Goal: Transaction & Acquisition: Book appointment/travel/reservation

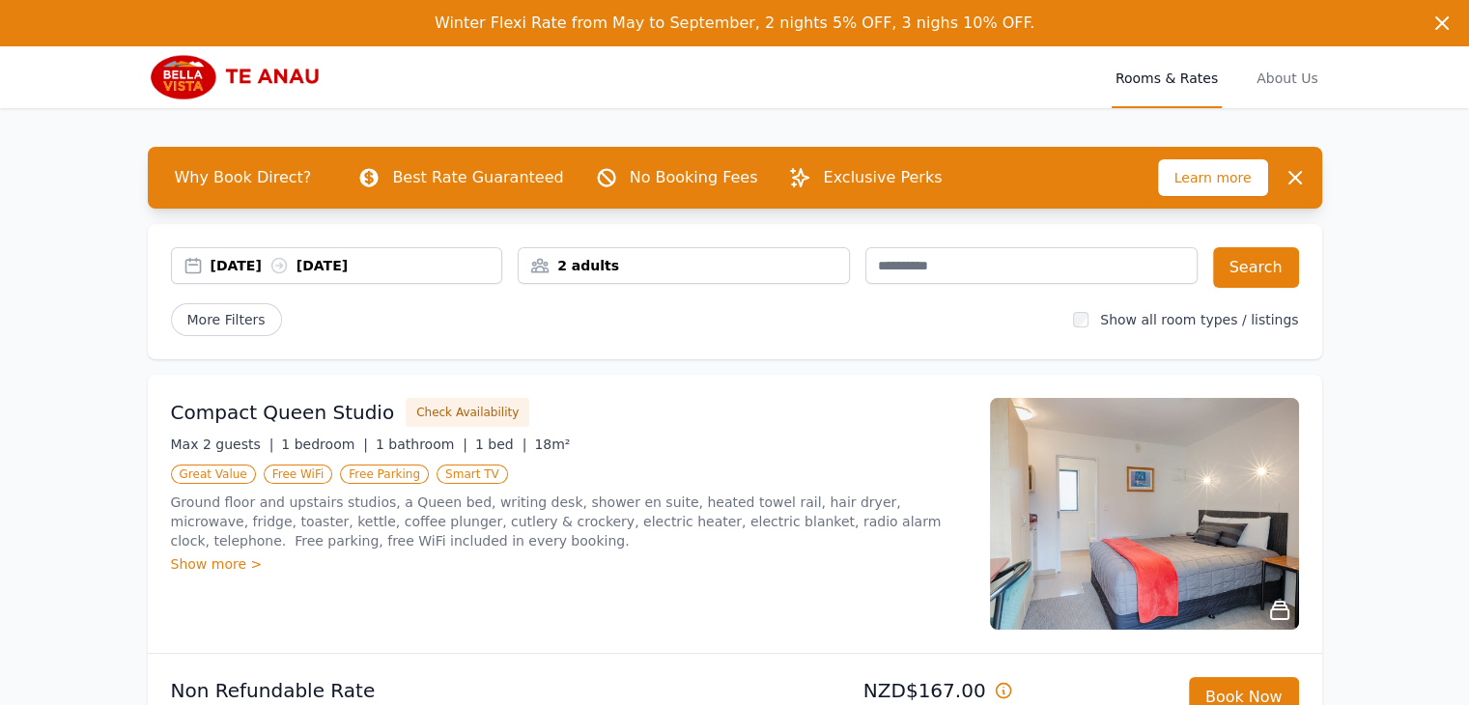
scroll to position [97, 0]
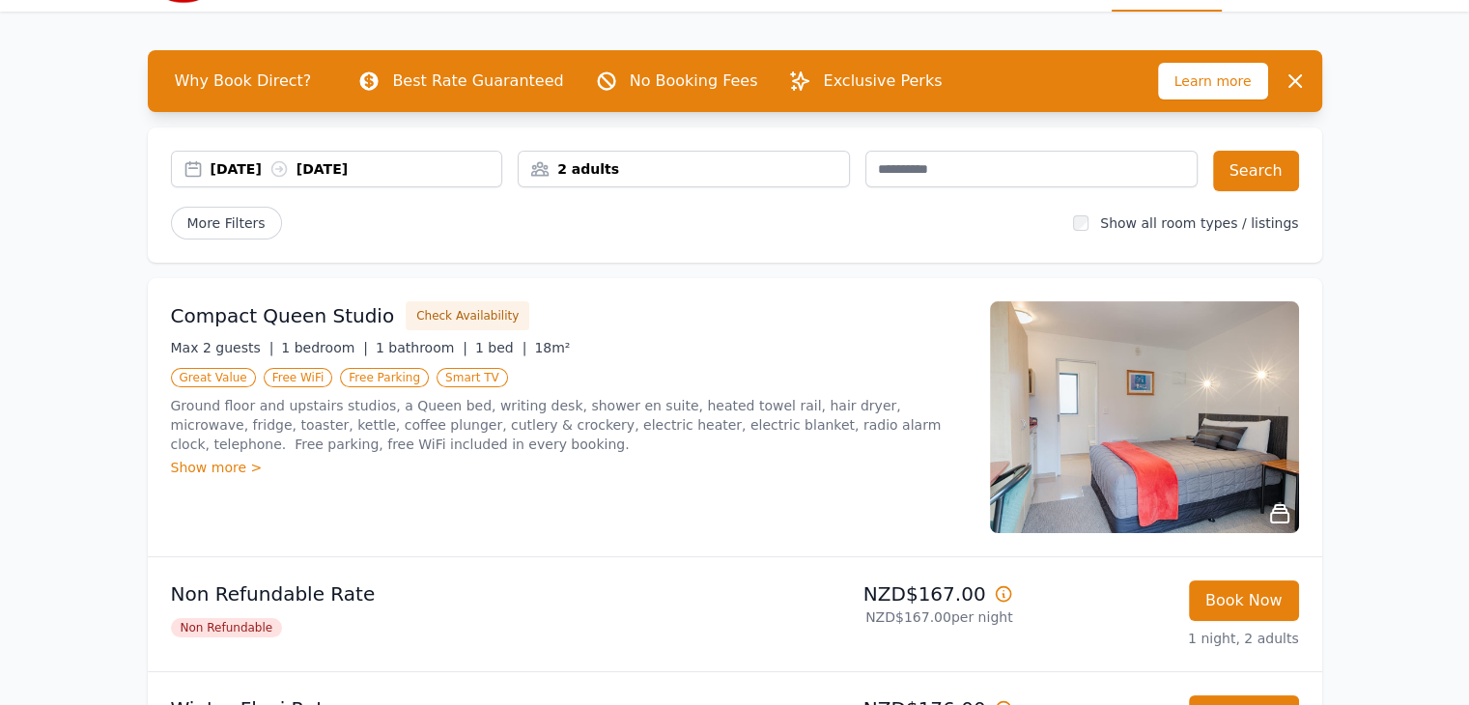
click at [235, 166] on div "[DATE] [DATE]" at bounding box center [357, 168] width 292 height 19
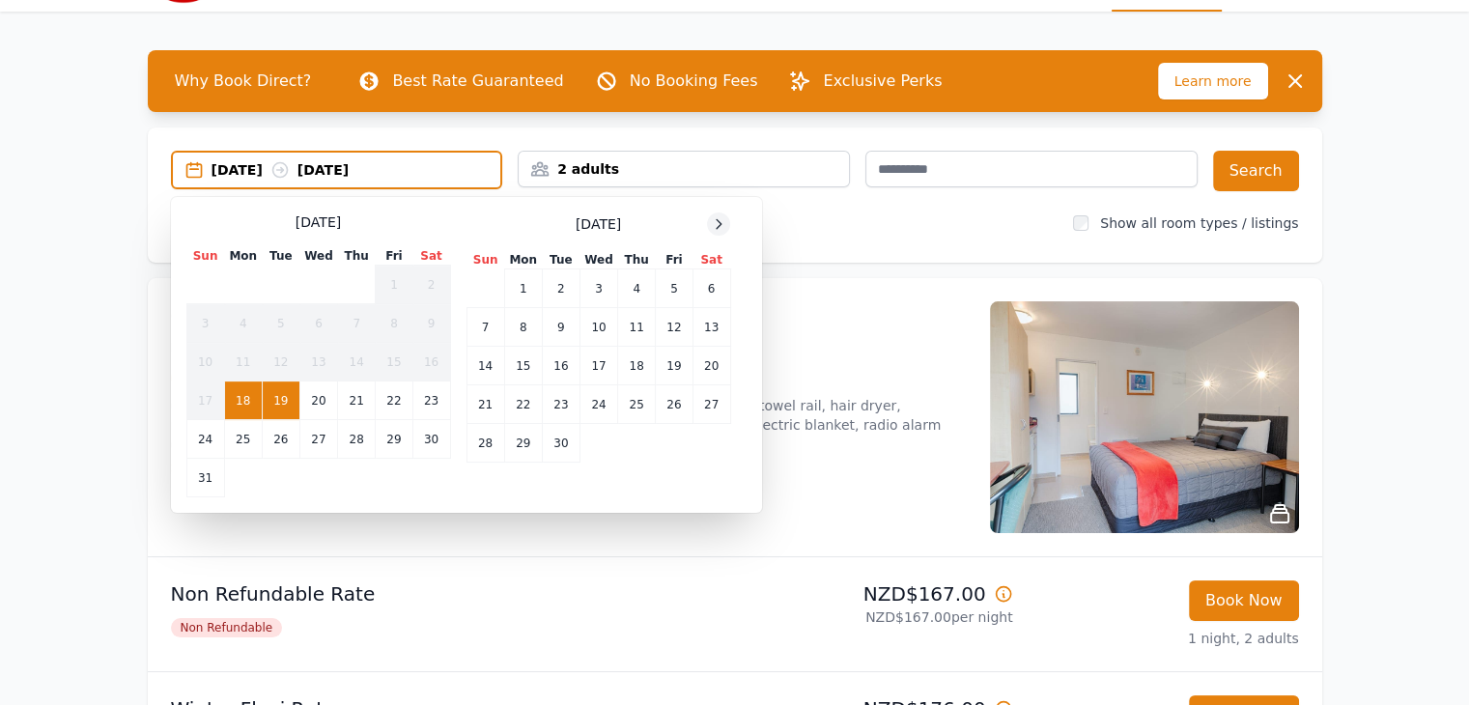
click at [728, 221] on div at bounding box center [718, 223] width 23 height 23
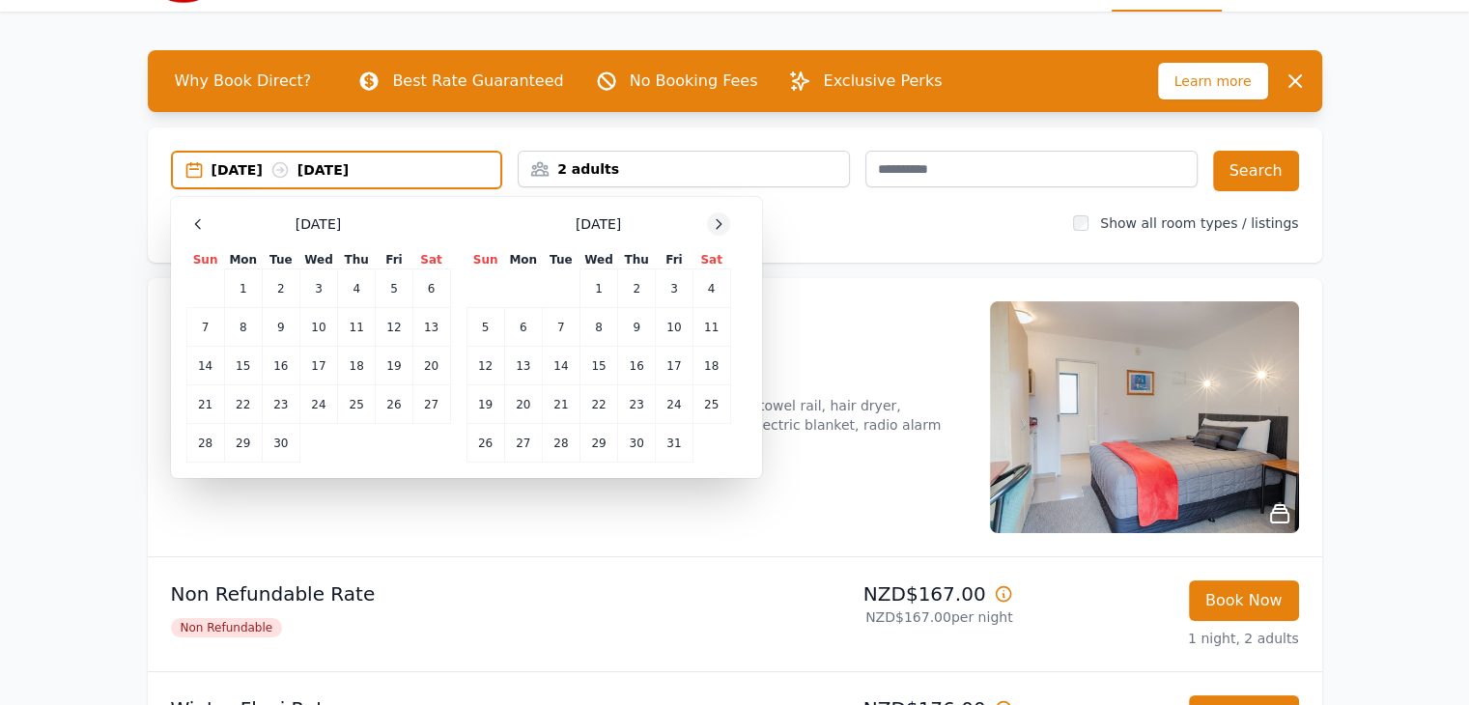
click at [722, 223] on icon at bounding box center [718, 223] width 15 height 15
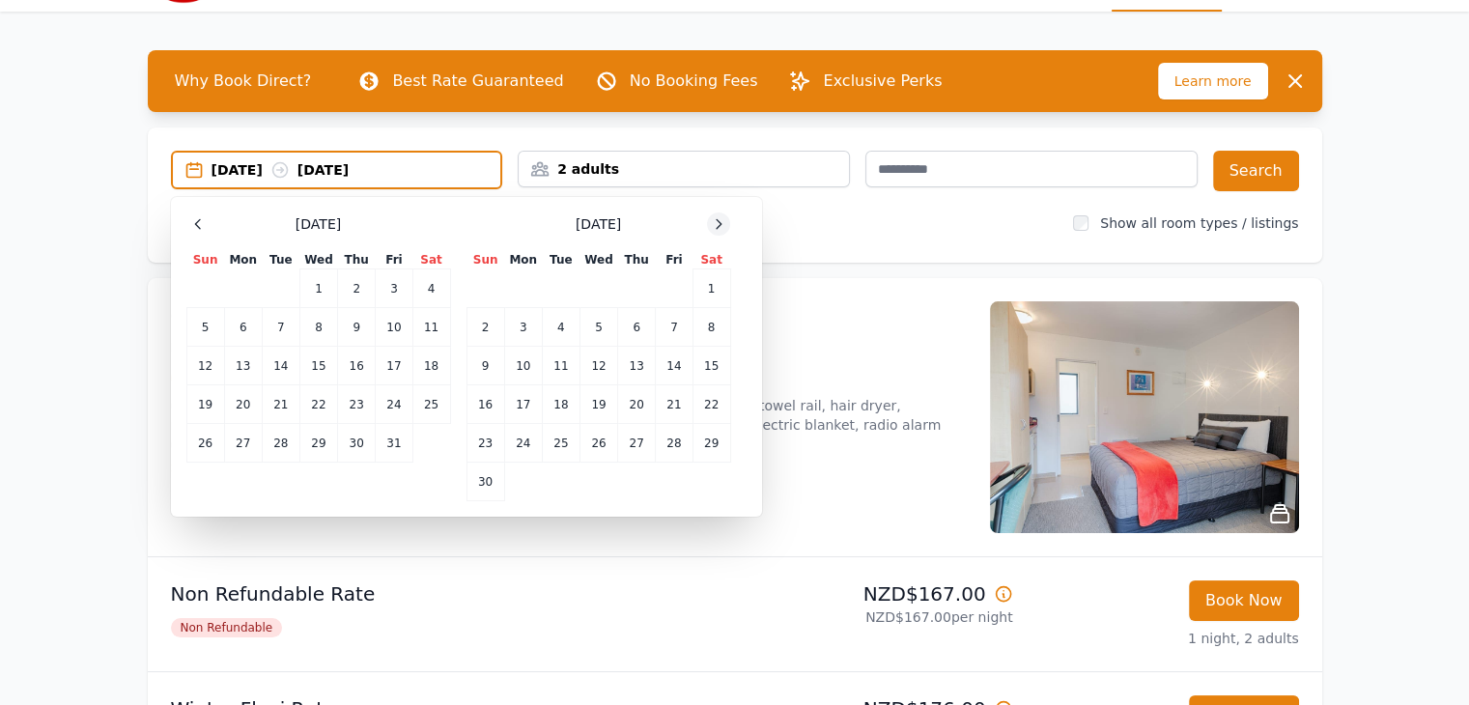
click at [722, 223] on icon at bounding box center [718, 223] width 15 height 15
click at [560, 440] on td "30" at bounding box center [561, 443] width 38 height 39
click at [718, 213] on div at bounding box center [718, 223] width 23 height 23
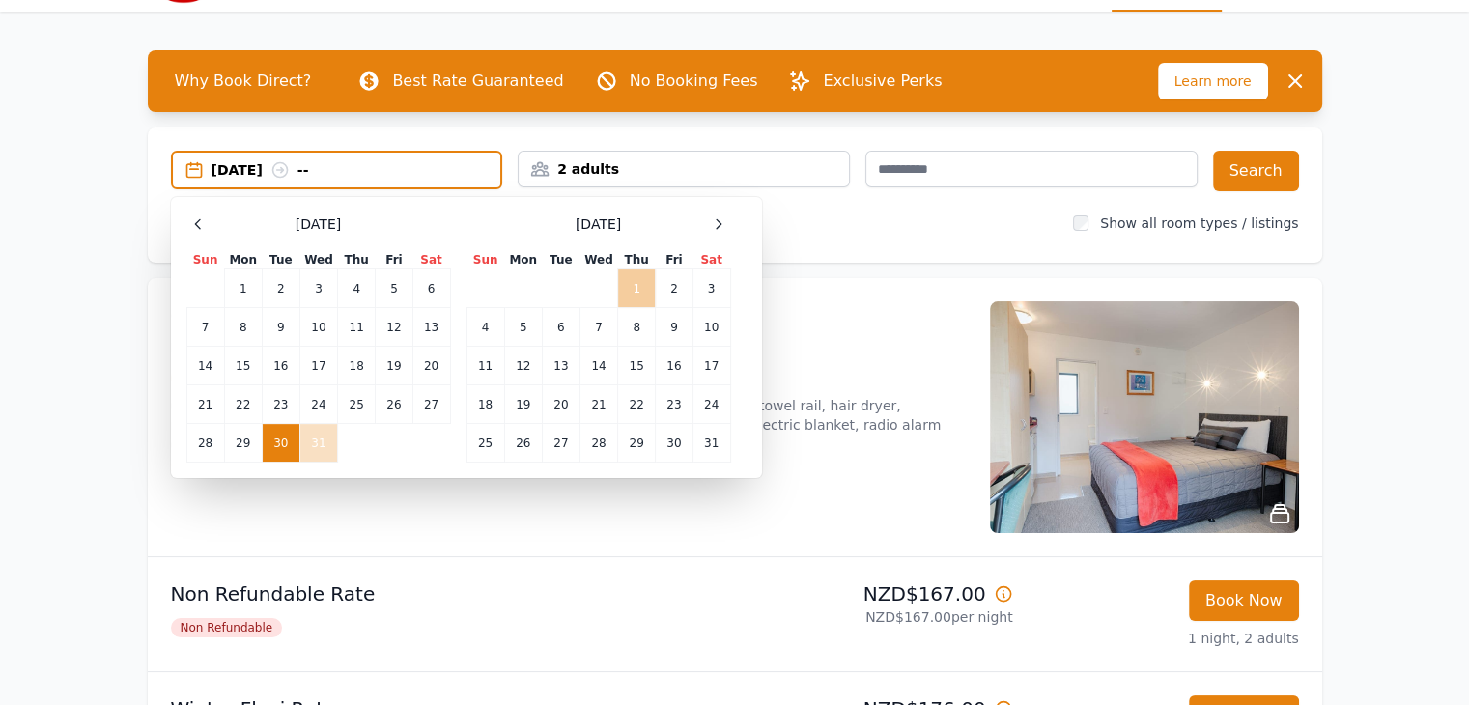
click at [641, 294] on td "1" at bounding box center [637, 288] width 38 height 39
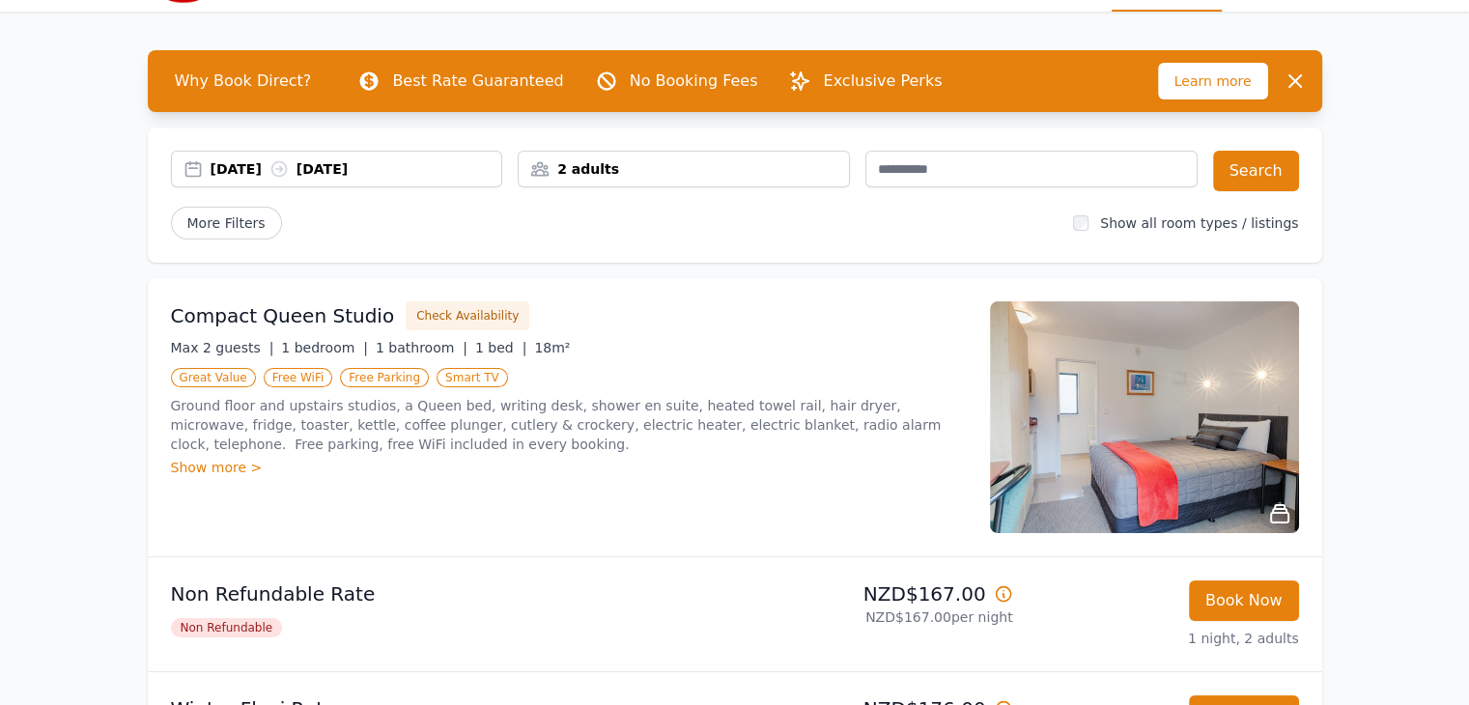
click at [750, 177] on div "2 adults" at bounding box center [684, 168] width 330 height 19
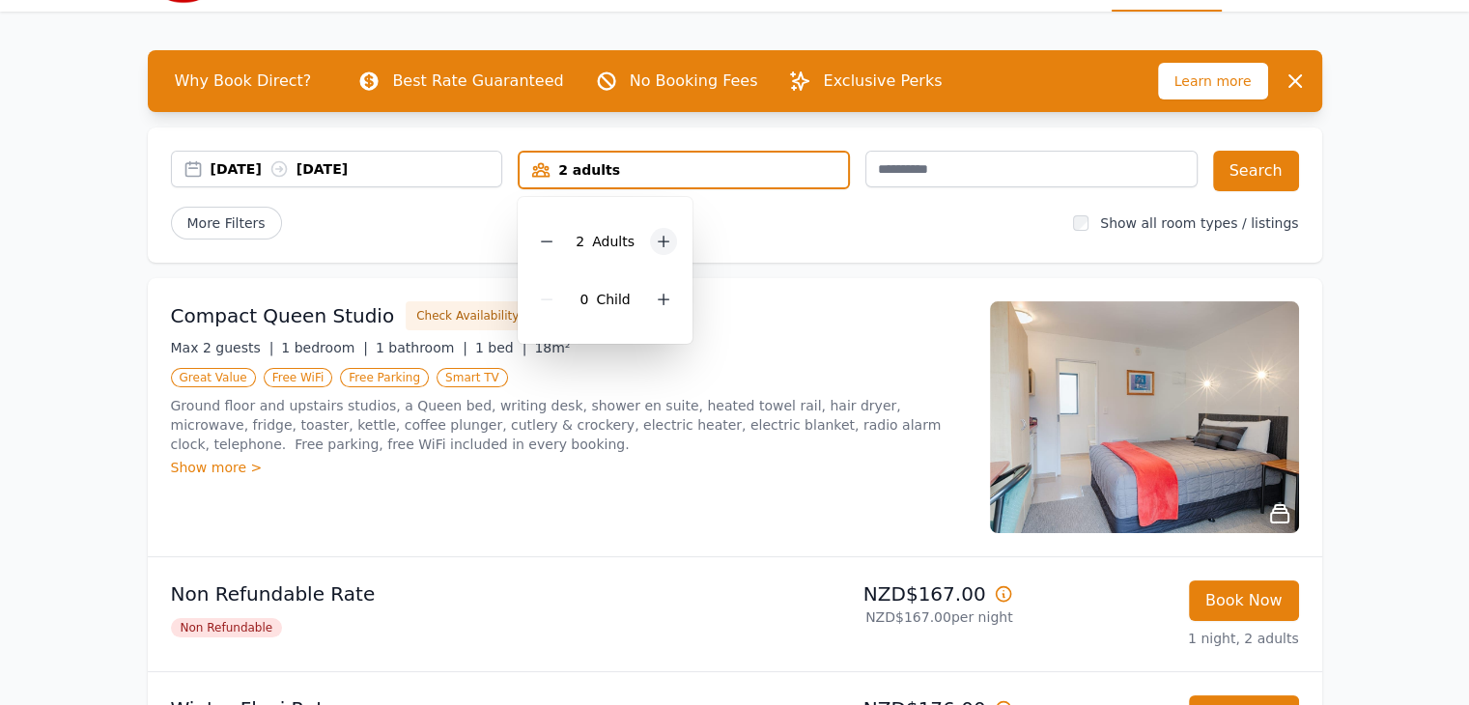
click at [656, 239] on icon at bounding box center [663, 241] width 15 height 15
click at [654, 306] on div at bounding box center [663, 299] width 27 height 27
drag, startPoint x: 924, startPoint y: 212, endPoint x: 1107, endPoint y: 167, distance: 188.1
click at [925, 211] on div "More Filters" at bounding box center [614, 223] width 887 height 33
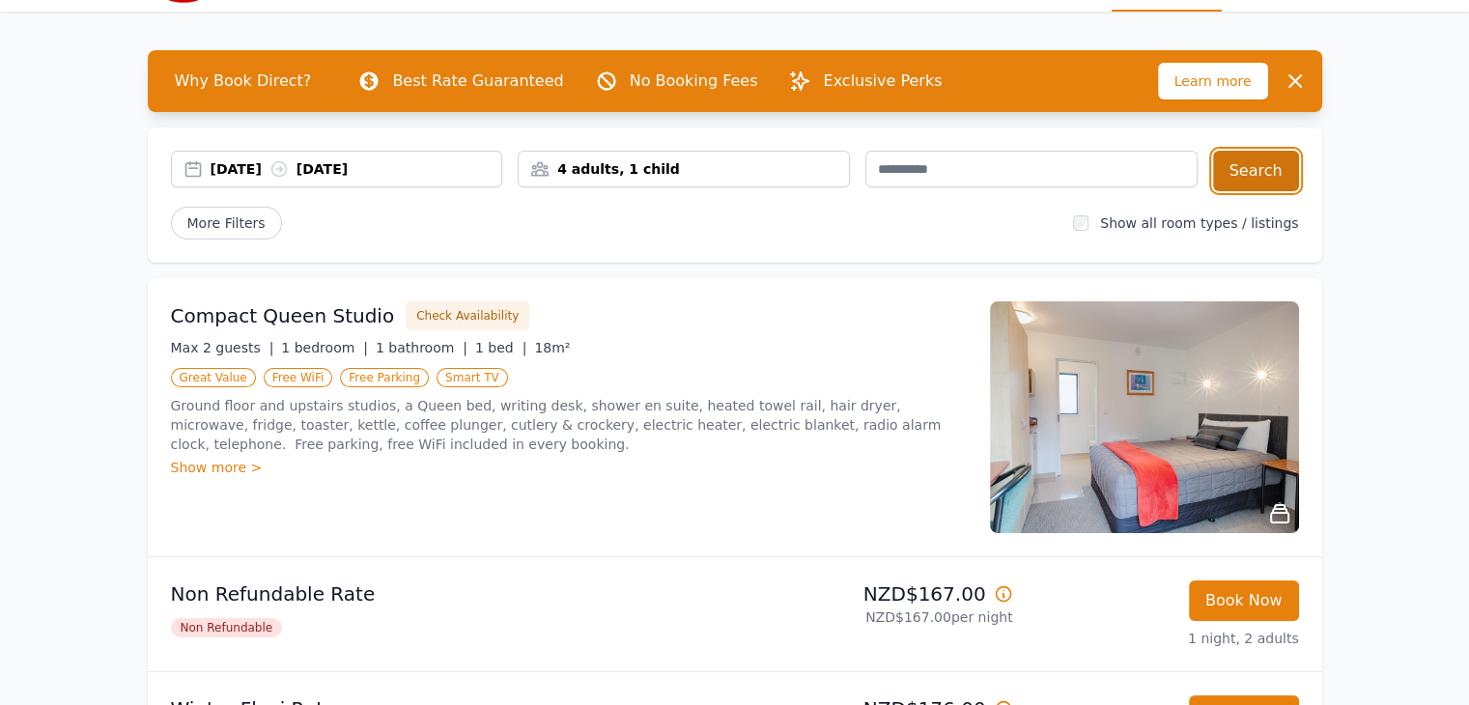
click at [1265, 166] on button "Search" at bounding box center [1256, 171] width 86 height 41
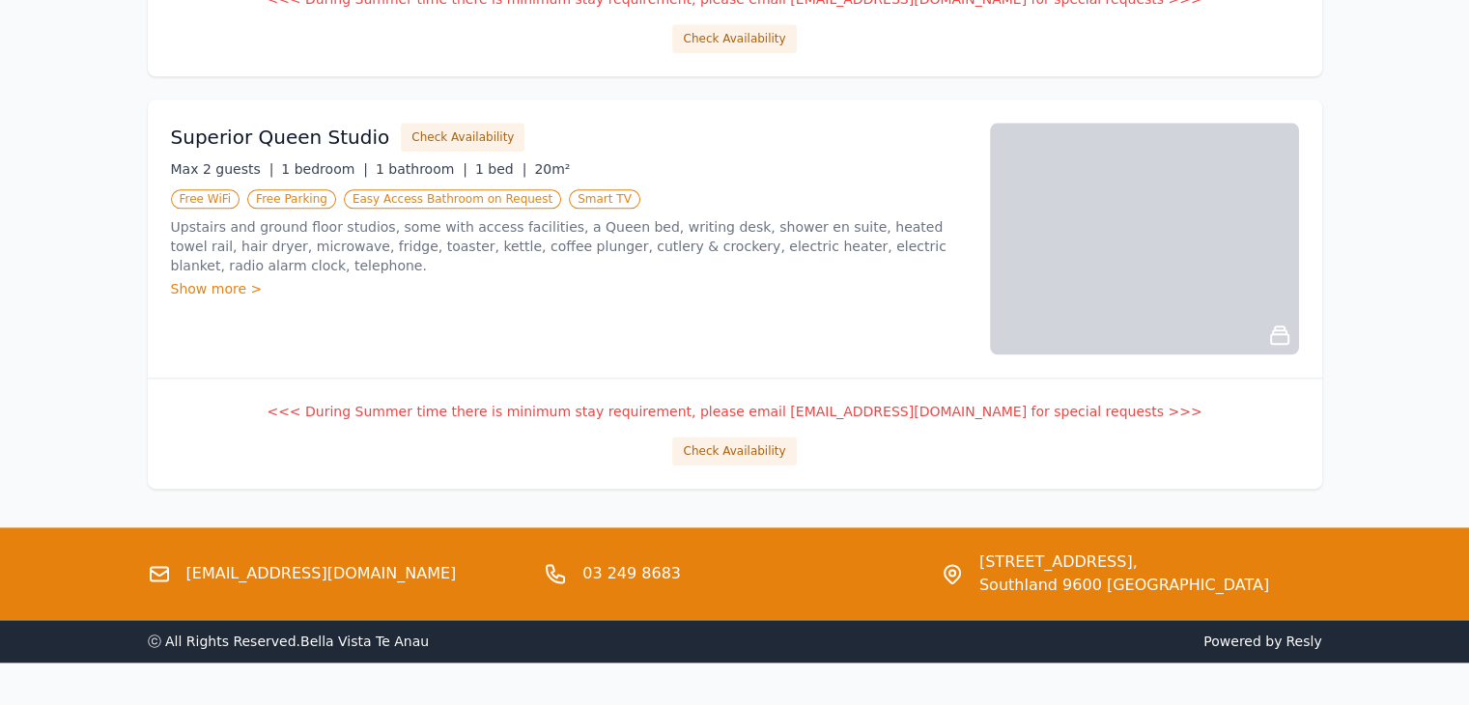
scroll to position [2414, 0]
